Goal: Information Seeking & Learning: Learn about a topic

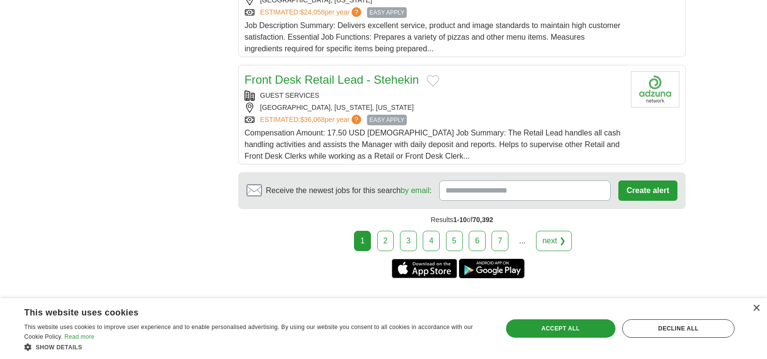
scroll to position [1139, 0]
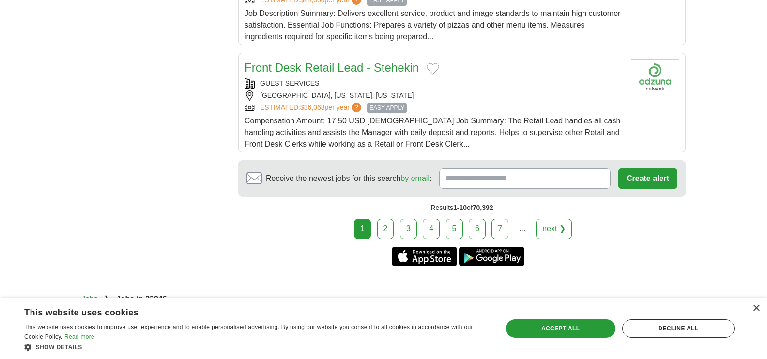
click at [388, 230] on link "2" at bounding box center [385, 229] width 17 height 20
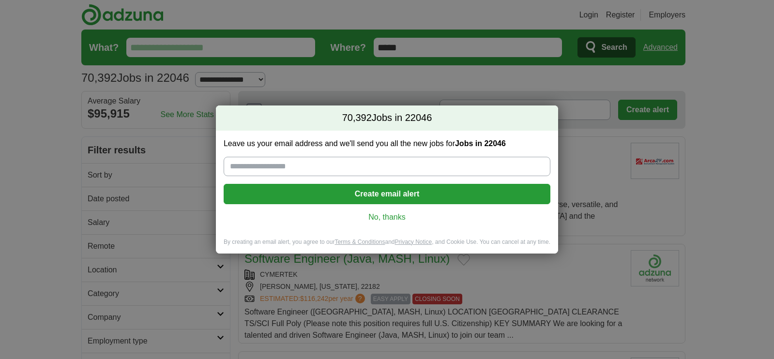
click at [396, 215] on link "No, thanks" at bounding box center [386, 217] width 311 height 11
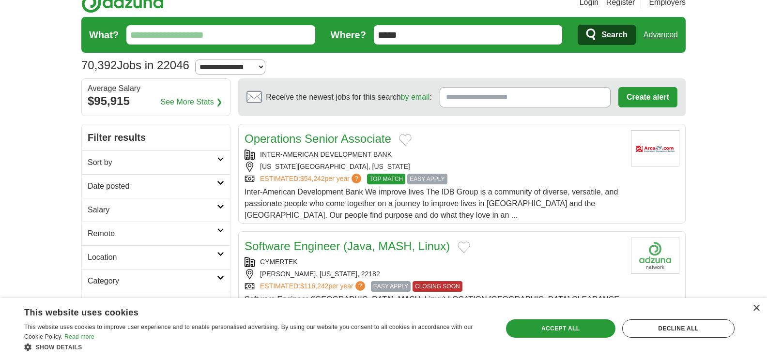
scroll to position [24, 0]
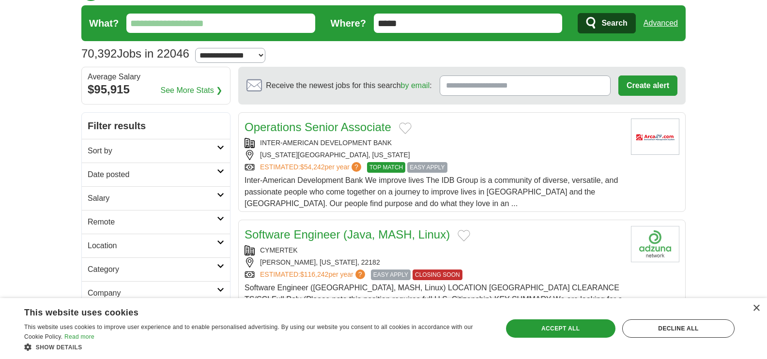
click at [316, 169] on span "$54,242" at bounding box center [312, 167] width 25 height 8
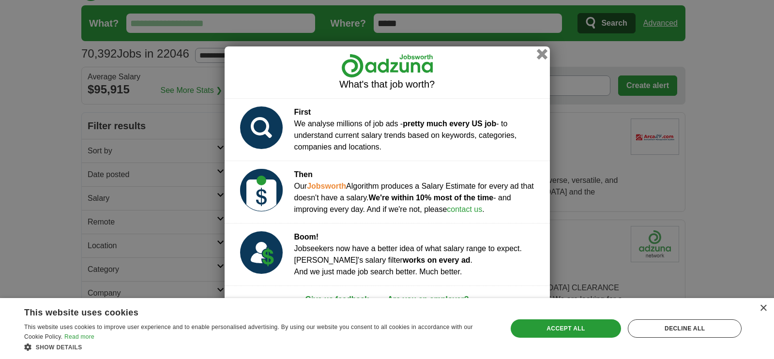
click at [541, 53] on button "button" at bounding box center [542, 53] width 11 height 11
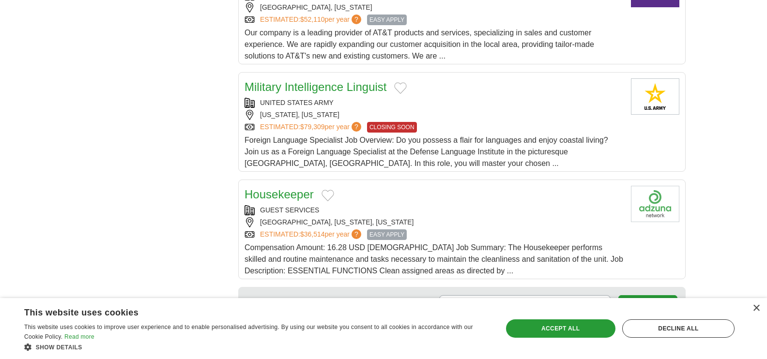
scroll to position [1129, 0]
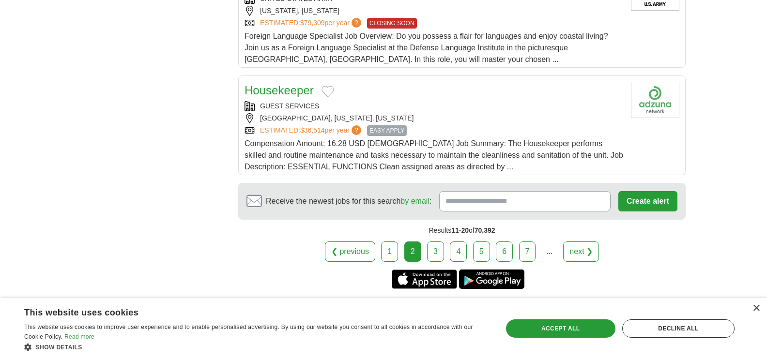
click at [441, 254] on link "3" at bounding box center [435, 252] width 17 height 20
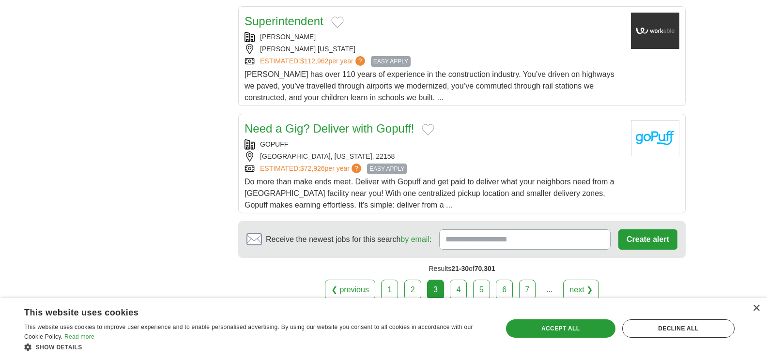
scroll to position [1110, 0]
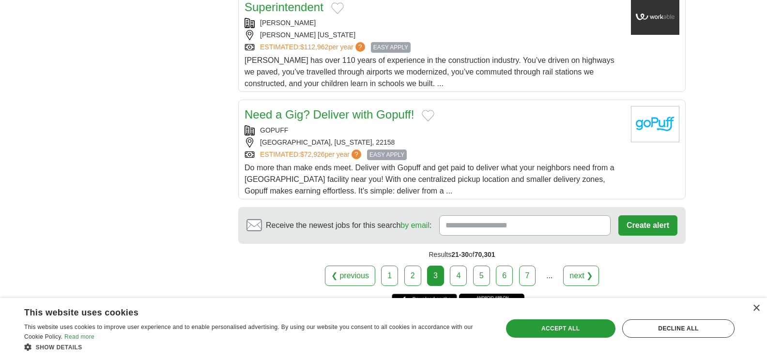
click at [458, 266] on link "4" at bounding box center [458, 276] width 17 height 20
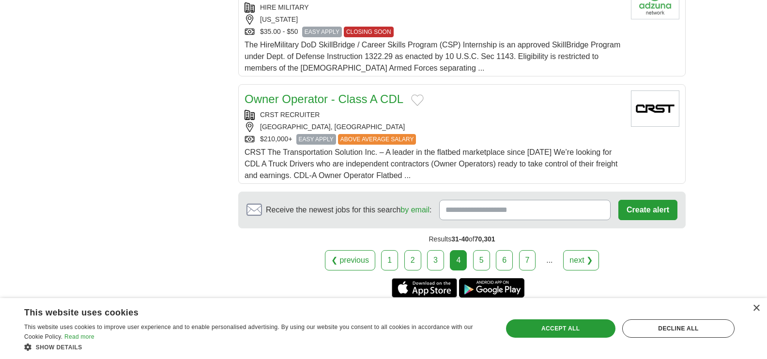
scroll to position [1142, 0]
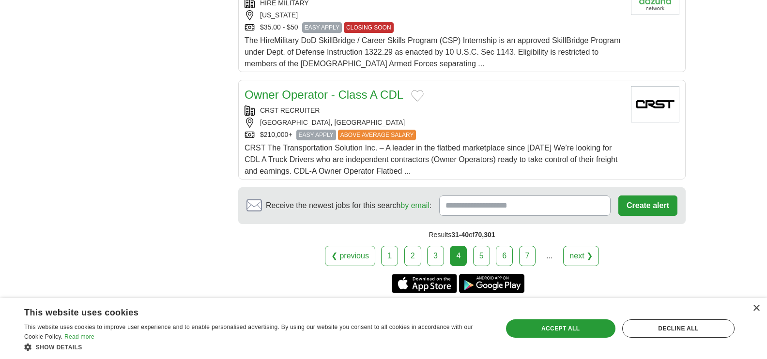
click at [485, 246] on link "5" at bounding box center [481, 256] width 17 height 20
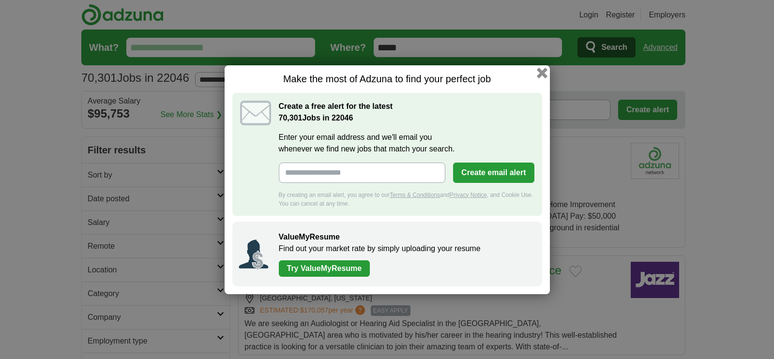
click at [544, 73] on button "button" at bounding box center [542, 72] width 11 height 11
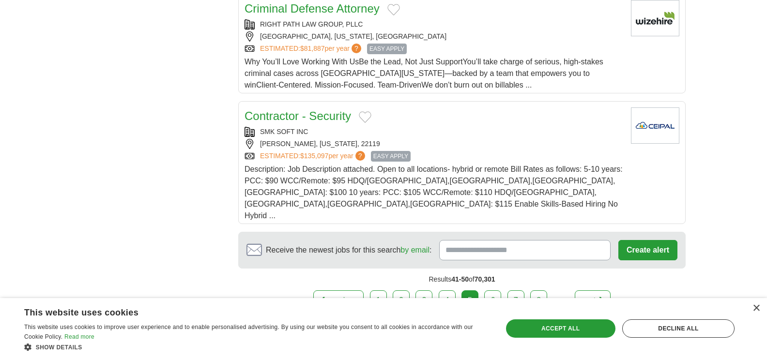
scroll to position [1185, 0]
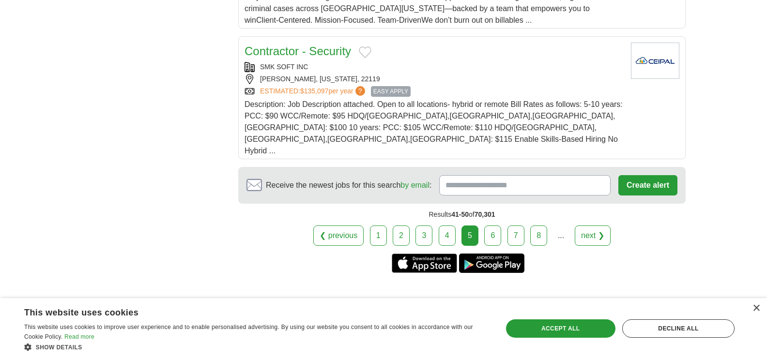
click at [495, 226] on link "6" at bounding box center [492, 236] width 17 height 20
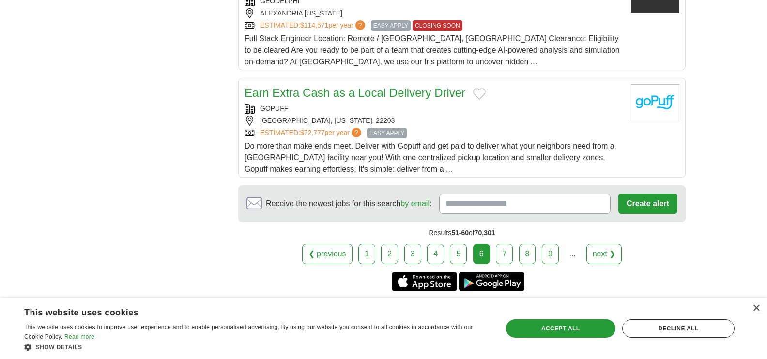
scroll to position [1150, 0]
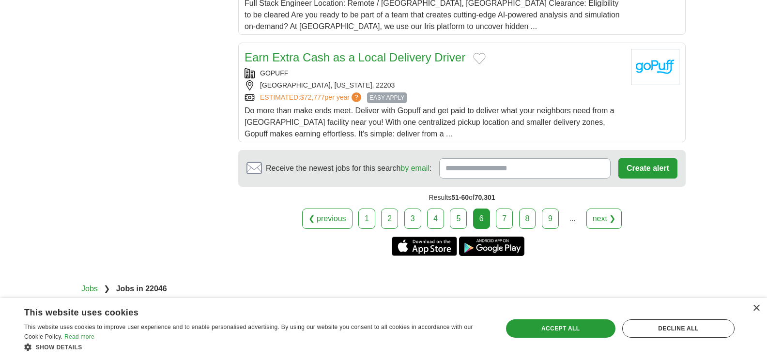
click at [504, 222] on link "7" at bounding box center [504, 219] width 17 height 20
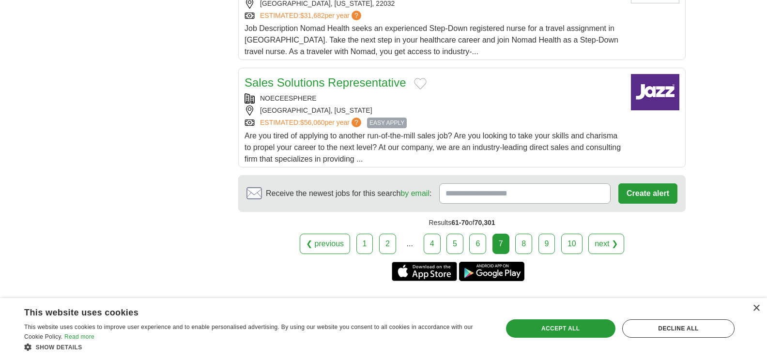
scroll to position [1193, 0]
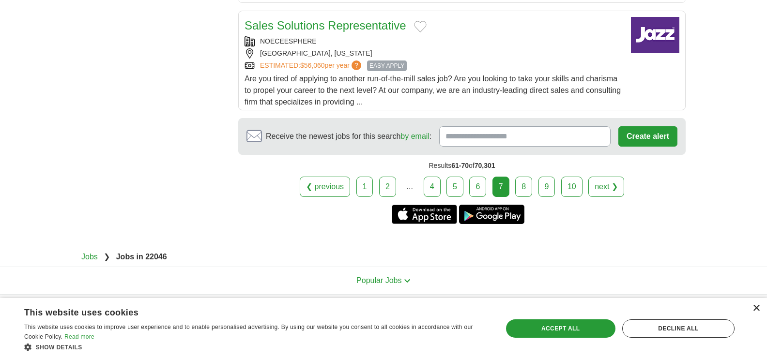
click at [756, 310] on div "×" at bounding box center [756, 308] width 7 height 7
